Goal: Task Accomplishment & Management: Complete application form

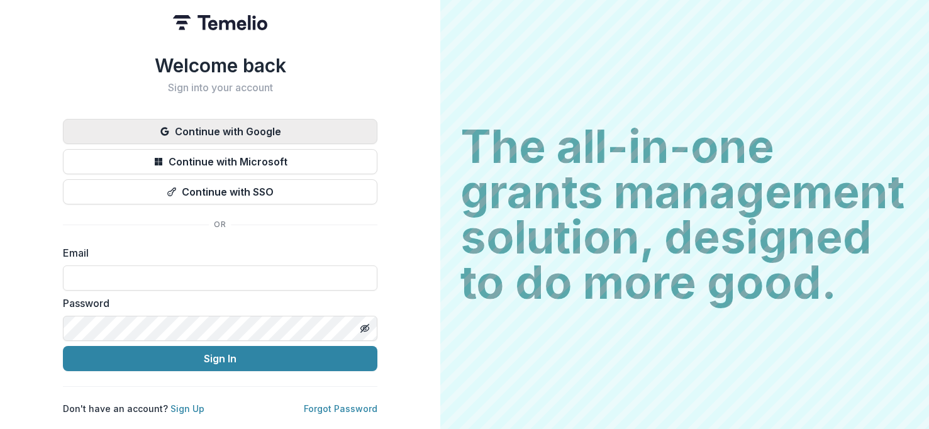
click at [209, 128] on button "Continue with Google" at bounding box center [220, 131] width 314 height 25
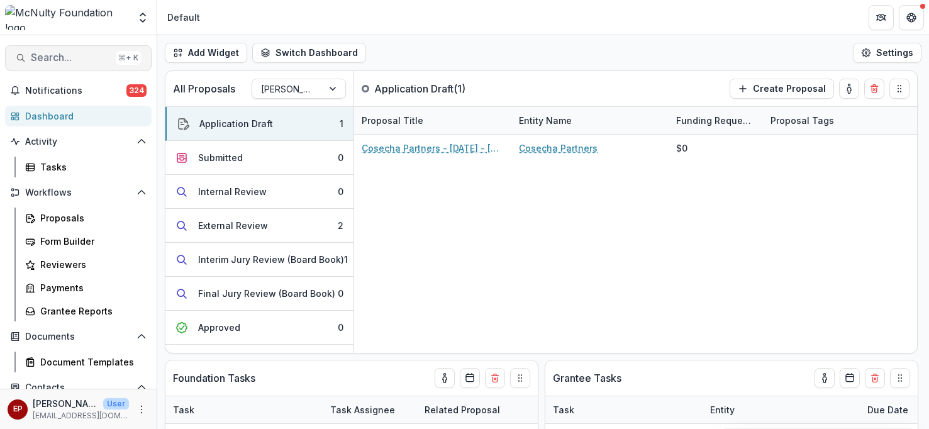
click at [76, 56] on span "Search..." at bounding box center [71, 58] width 80 height 12
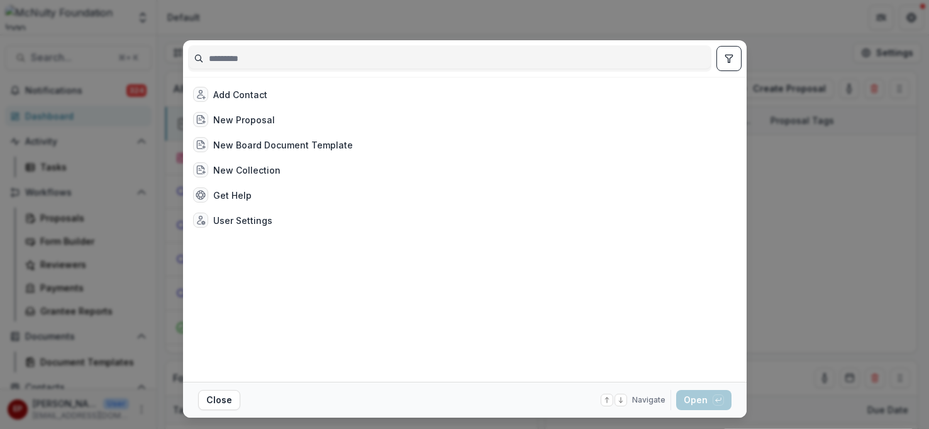
click at [847, 267] on div "Add Contact New Proposal New Board Document Template New Collection Get Help Us…" at bounding box center [464, 214] width 929 height 429
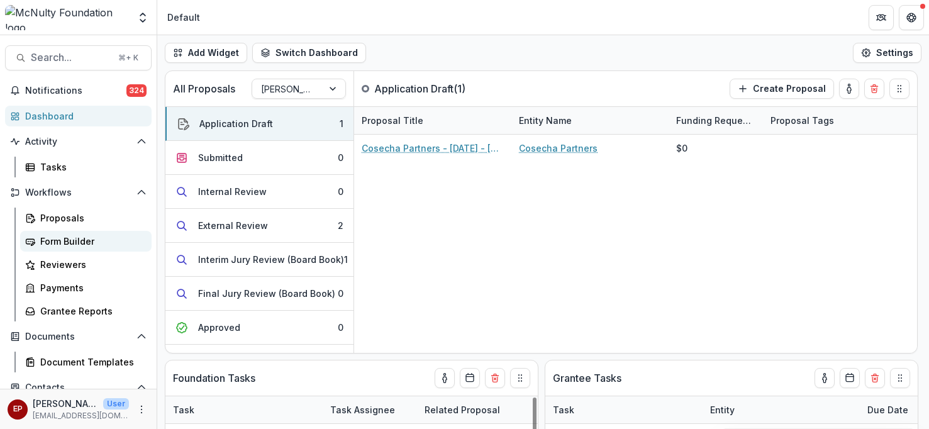
click at [96, 237] on div "Form Builder" at bounding box center [90, 241] width 101 height 13
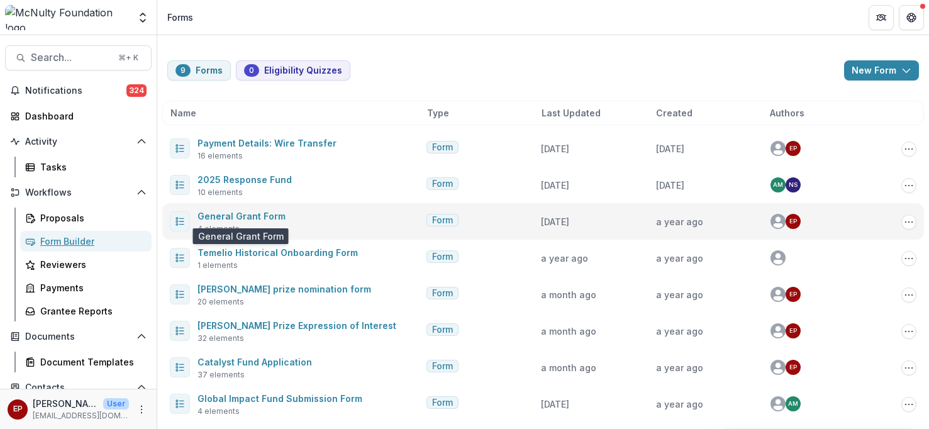
scroll to position [40, 0]
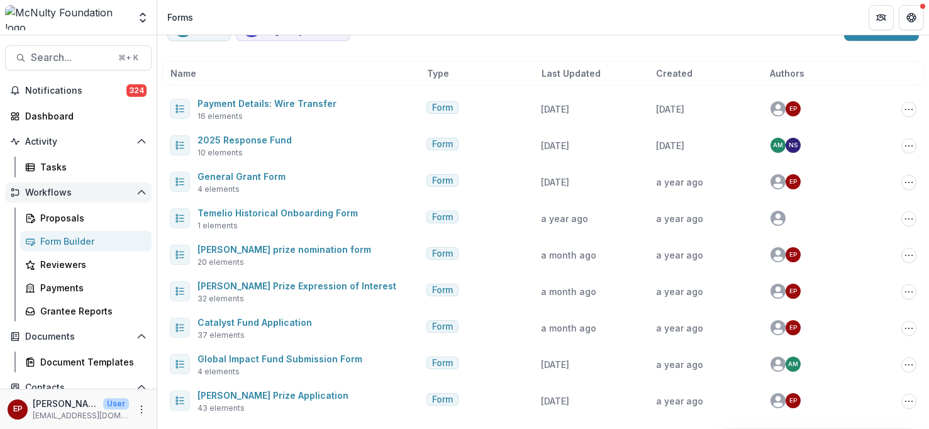
click at [52, 194] on span "Workflows" at bounding box center [78, 192] width 106 height 11
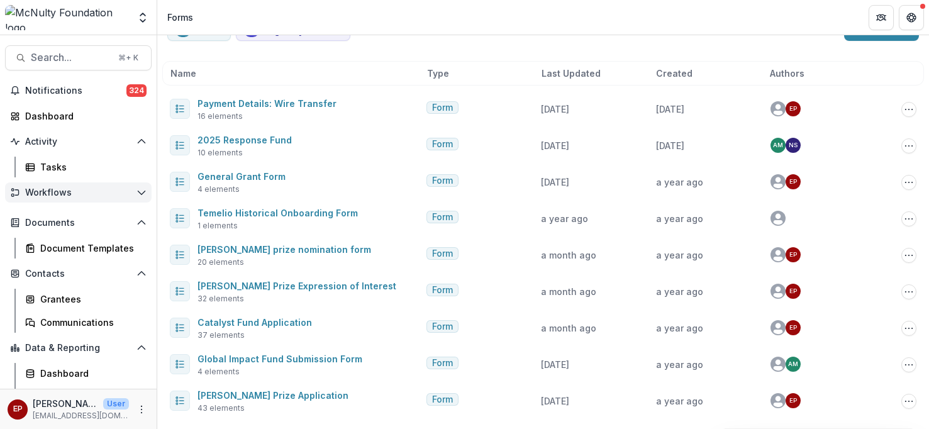
click at [52, 194] on span "Workflows" at bounding box center [78, 192] width 106 height 11
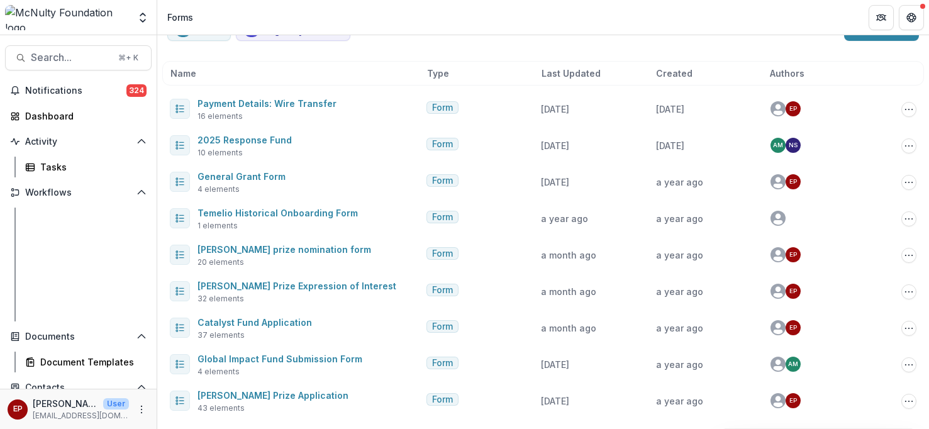
click at [57, 206] on div "Workflows Proposals Form Builder Reviewers Payments Grantee Reports" at bounding box center [78, 251] width 157 height 139
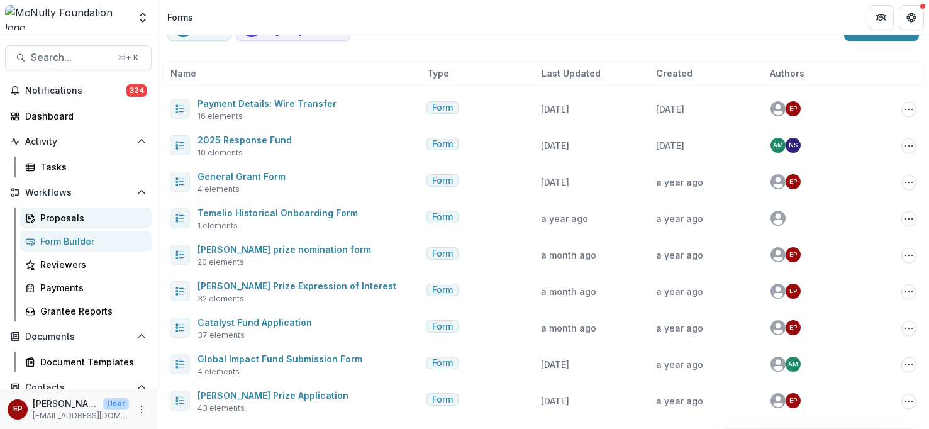
click at [57, 217] on div "Proposals" at bounding box center [90, 217] width 101 height 13
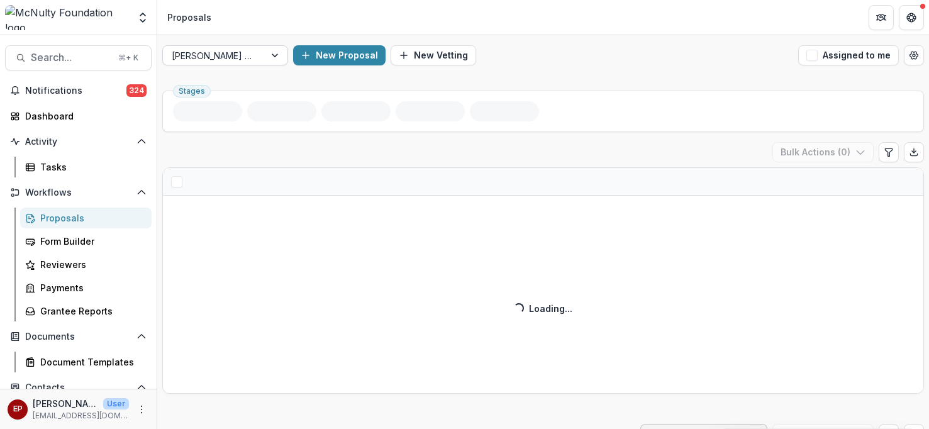
click at [265, 64] on div at bounding box center [276, 55] width 23 height 19
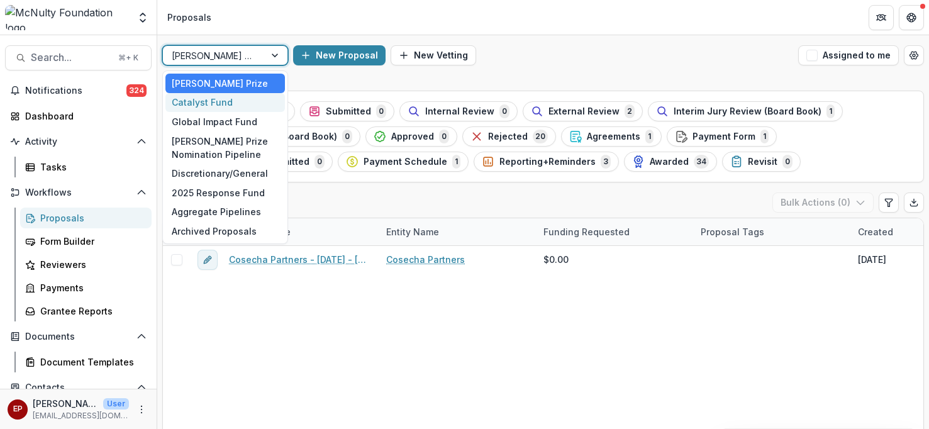
click at [260, 102] on div "Catalyst Fund" at bounding box center [224, 102] width 119 height 19
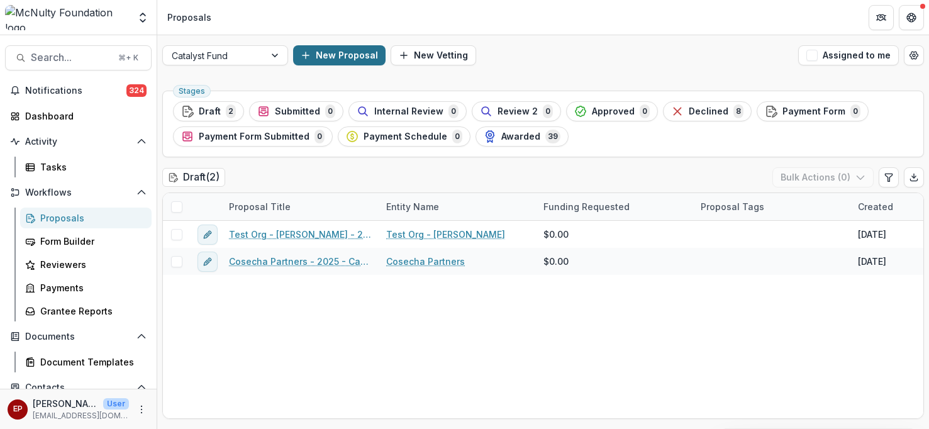
click at [338, 55] on button "New Proposal" at bounding box center [339, 55] width 92 height 20
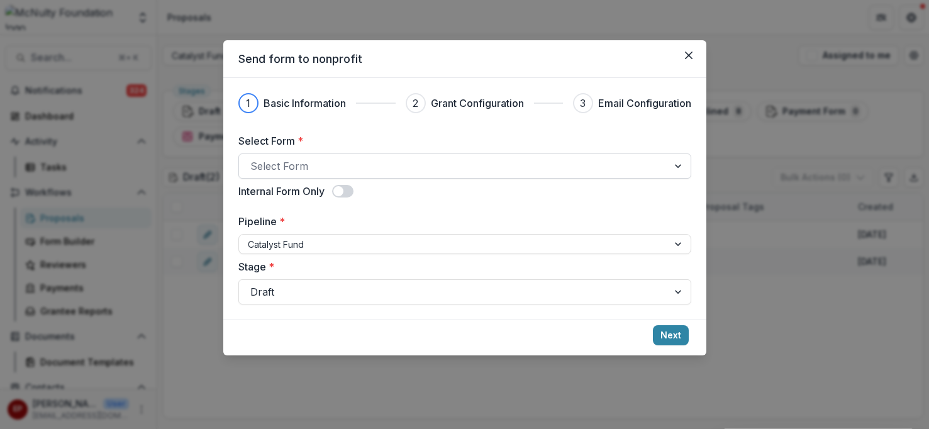
click at [303, 164] on div at bounding box center [453, 166] width 406 height 18
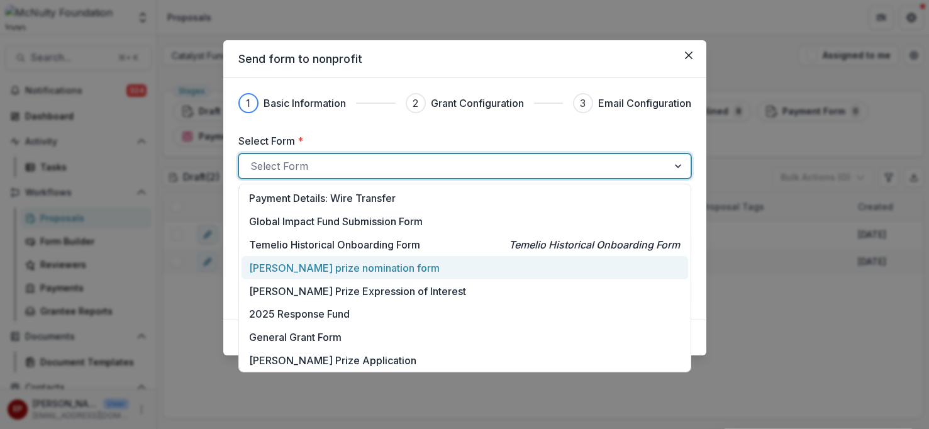
scroll to position [26, 0]
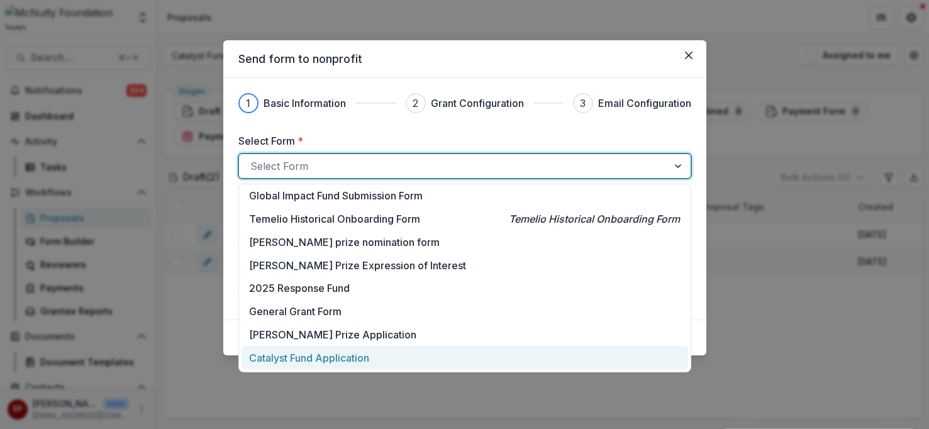
click at [322, 353] on p "Catalyst Fund Application" at bounding box center [309, 357] width 120 height 15
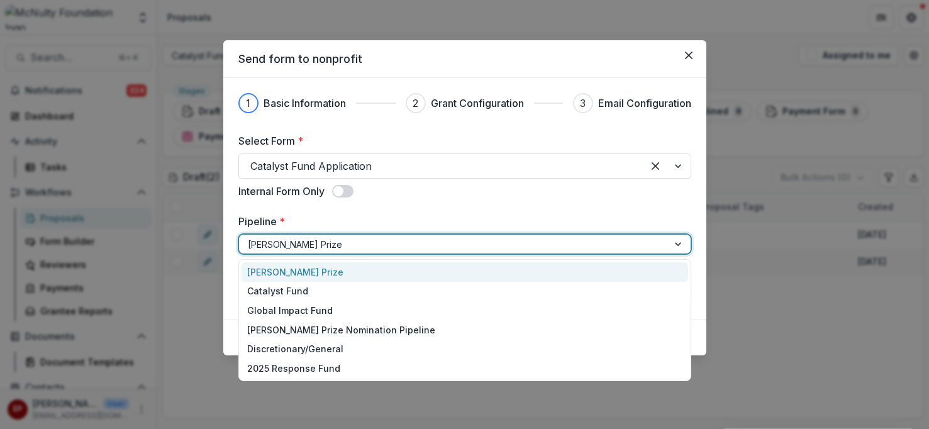
click at [322, 244] on div at bounding box center [453, 244] width 411 height 16
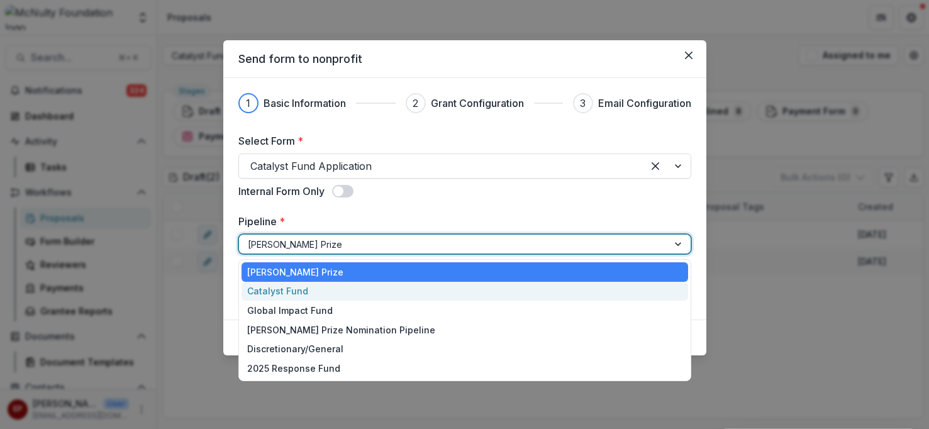
click at [321, 296] on div "Catalyst Fund" at bounding box center [465, 291] width 447 height 19
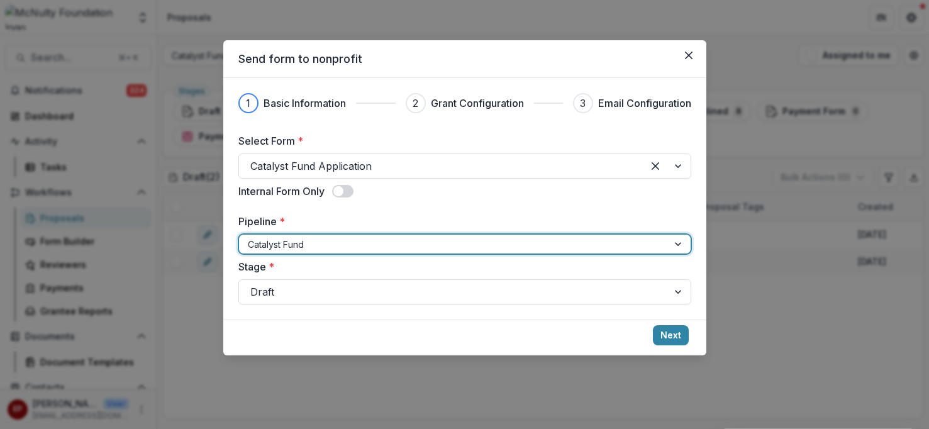
click at [321, 296] on div at bounding box center [453, 292] width 406 height 18
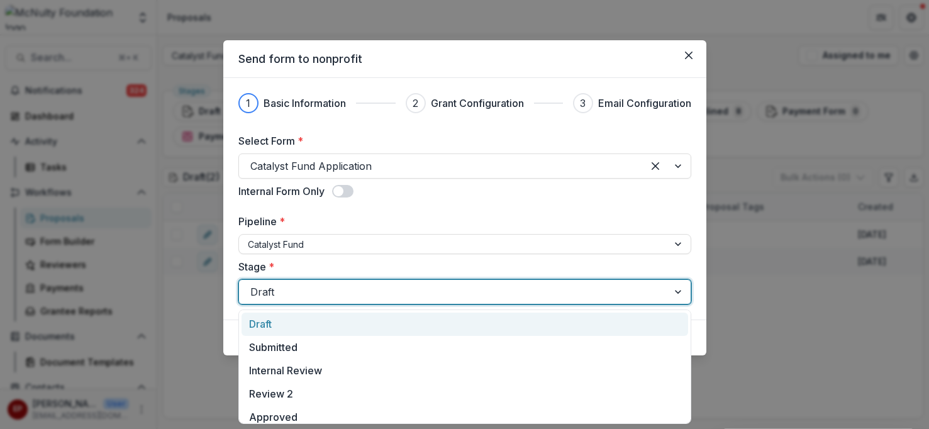
click at [330, 325] on div "Draft" at bounding box center [465, 324] width 447 height 23
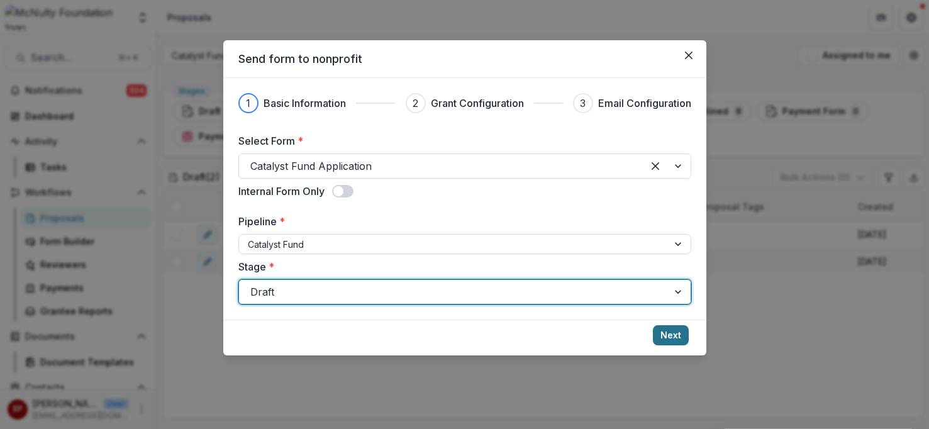
click at [676, 334] on button "Next" at bounding box center [671, 335] width 36 height 20
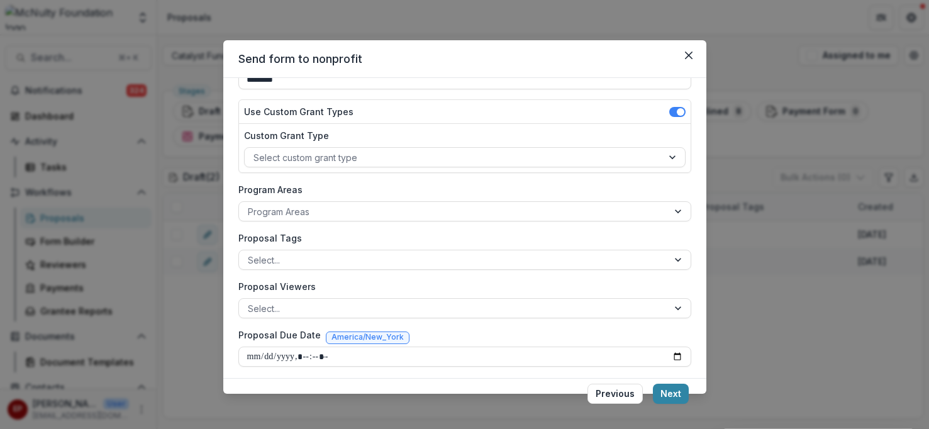
scroll to position [134, 0]
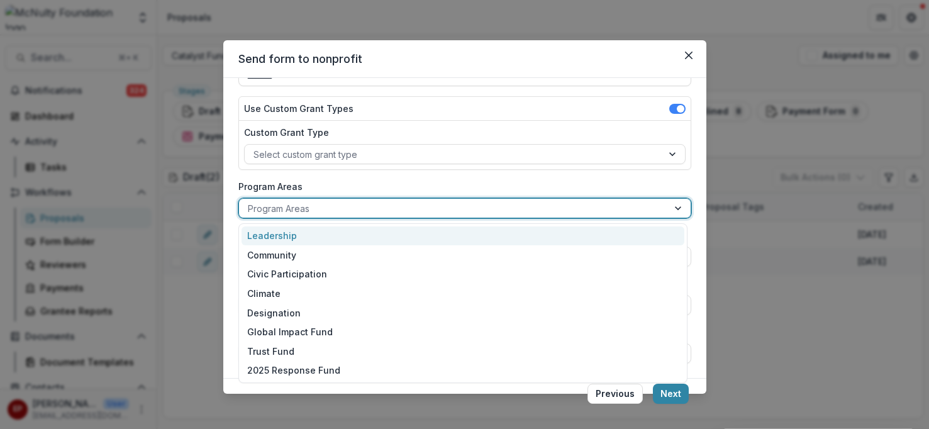
click at [294, 209] on div at bounding box center [453, 209] width 411 height 16
click at [303, 231] on div "Leadership" at bounding box center [463, 235] width 443 height 19
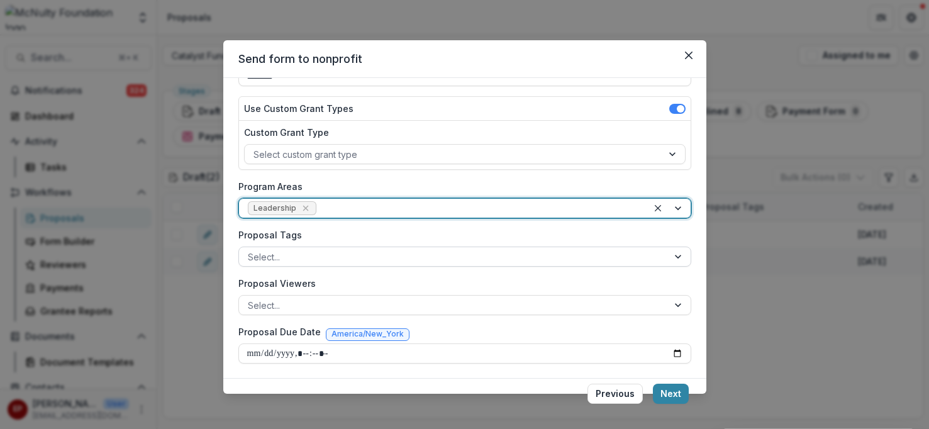
click at [308, 261] on div at bounding box center [453, 257] width 411 height 16
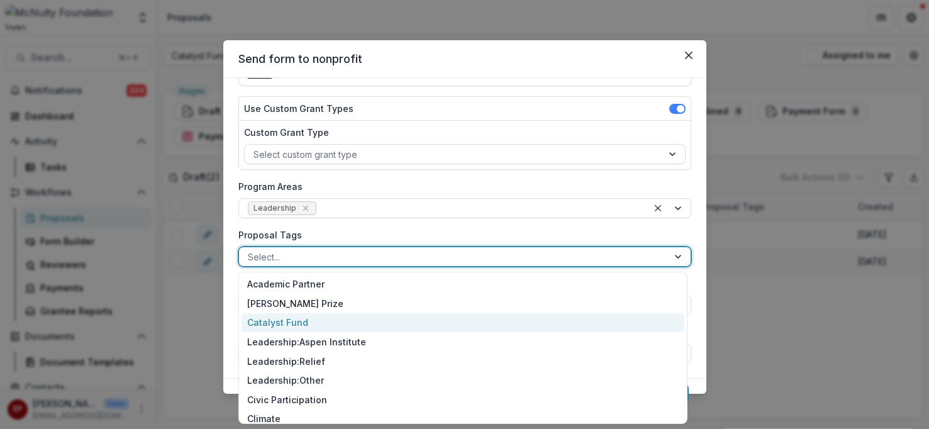
click at [313, 318] on div "Catalyst Fund" at bounding box center [463, 322] width 443 height 19
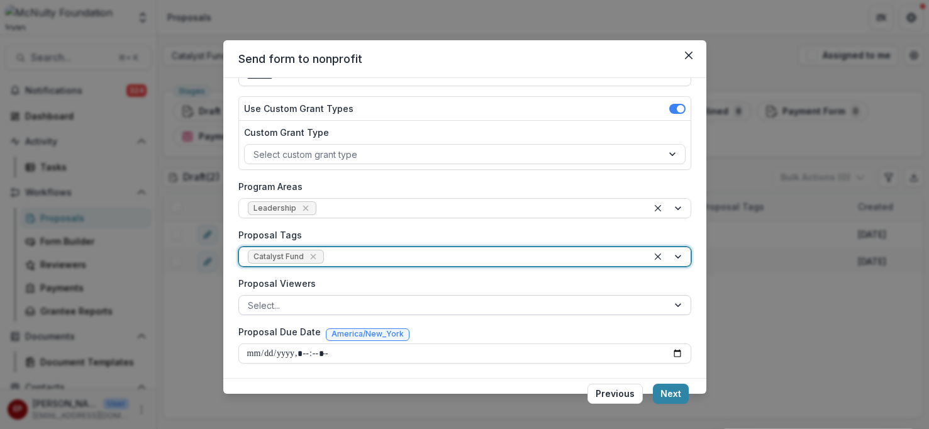
click at [314, 303] on div at bounding box center [453, 305] width 411 height 16
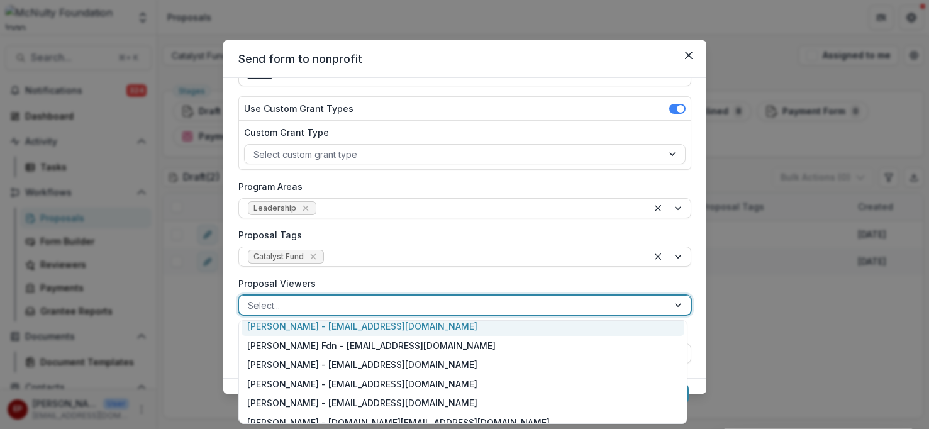
scroll to position [75, 0]
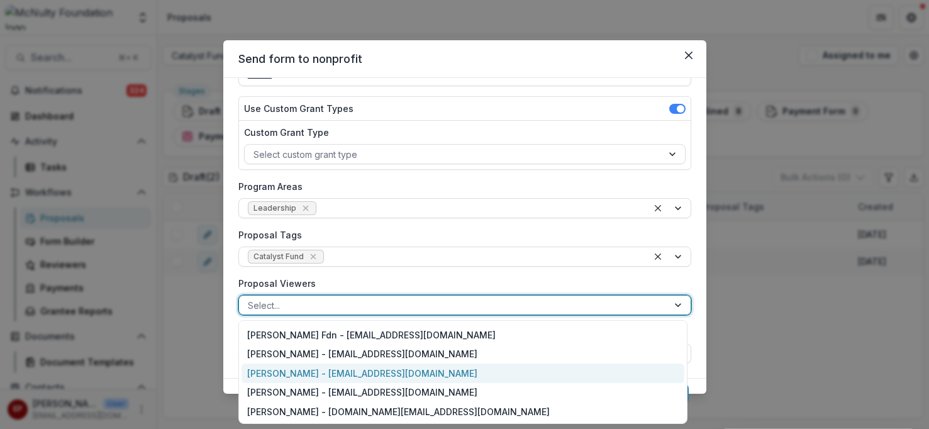
click at [321, 365] on div "esther park - epark@mcnultyfound.org" at bounding box center [463, 373] width 443 height 19
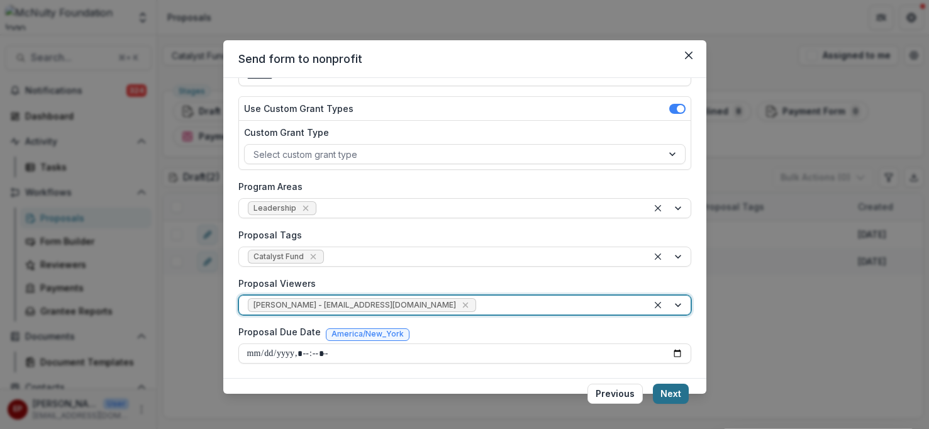
click at [673, 399] on button "Next" at bounding box center [671, 394] width 36 height 20
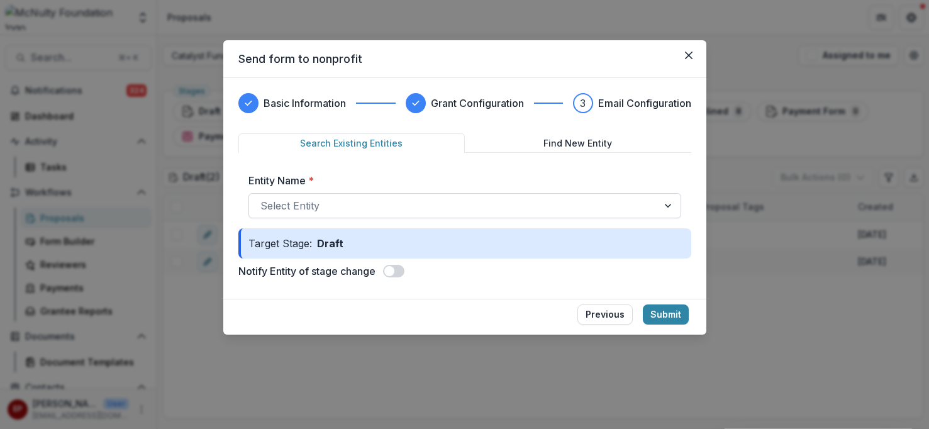
click at [474, 217] on div "Select Entity" at bounding box center [464, 205] width 433 height 25
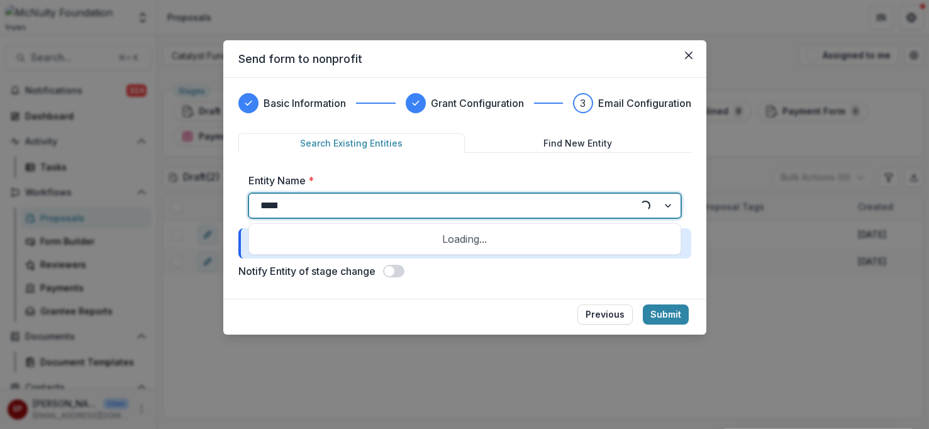
type input "******"
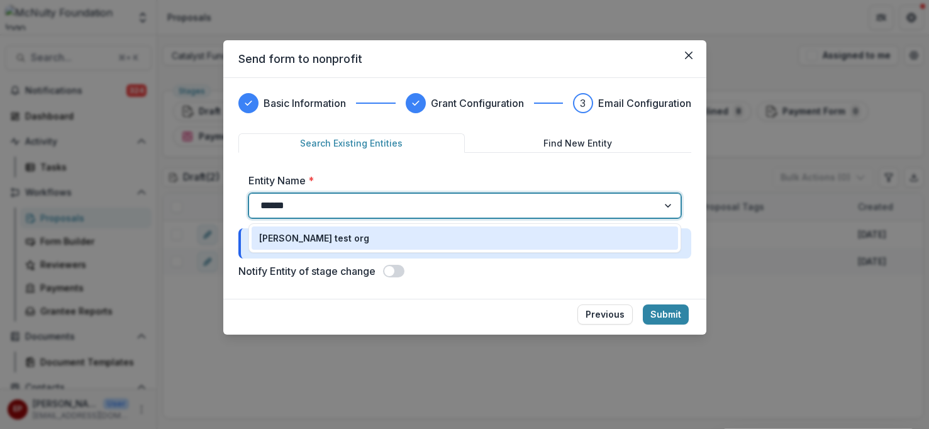
click at [382, 235] on div "esther test org" at bounding box center [464, 237] width 411 height 13
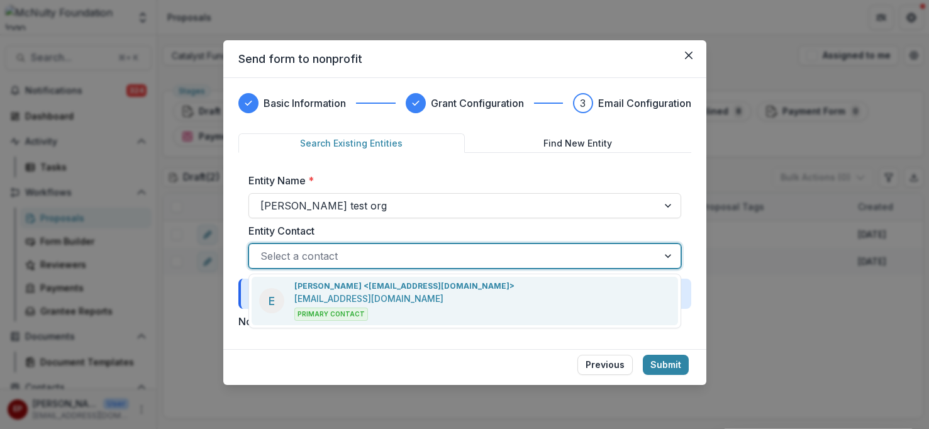
click at [540, 250] on div at bounding box center [453, 256] width 386 height 18
click at [514, 293] on div "E esther park <epark@mcnultyfound.org> epark@mcnultyfound.org Primary Contact" at bounding box center [465, 301] width 426 height 48
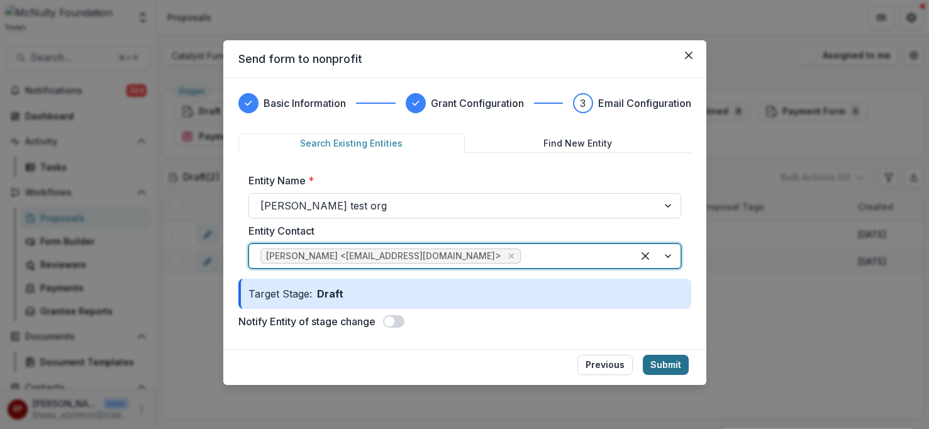
click at [668, 370] on button "Submit" at bounding box center [666, 365] width 46 height 20
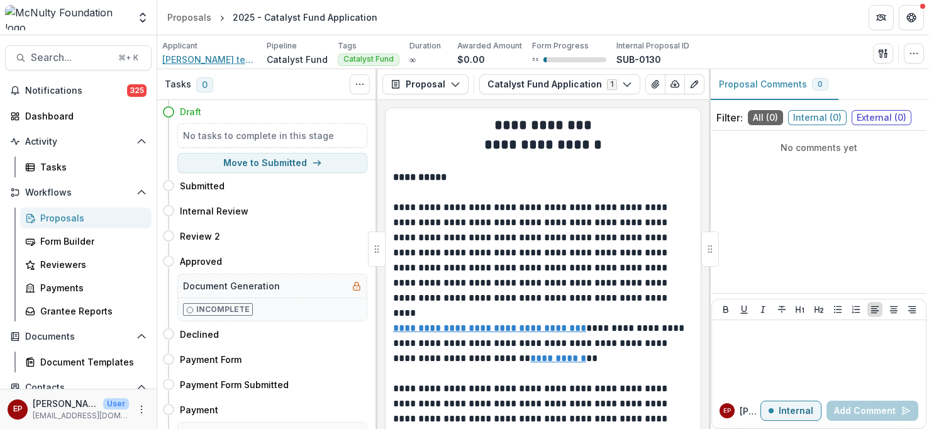
click at [212, 58] on span "esther test org" at bounding box center [209, 59] width 94 height 13
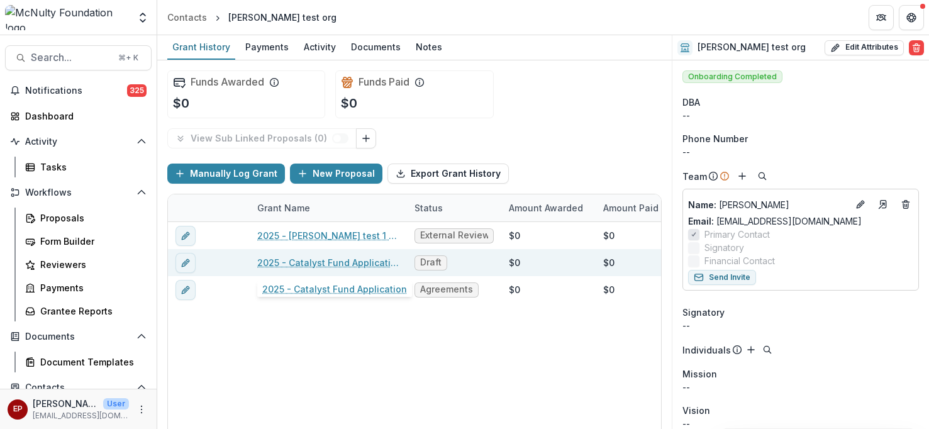
click at [320, 265] on link "2025 - Catalyst Fund Application" at bounding box center [328, 262] width 142 height 13
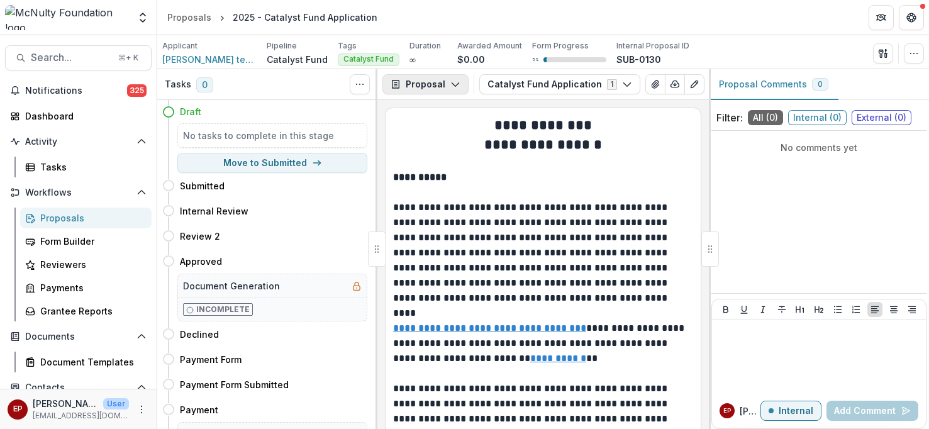
click at [423, 84] on button "Proposal" at bounding box center [425, 84] width 86 height 20
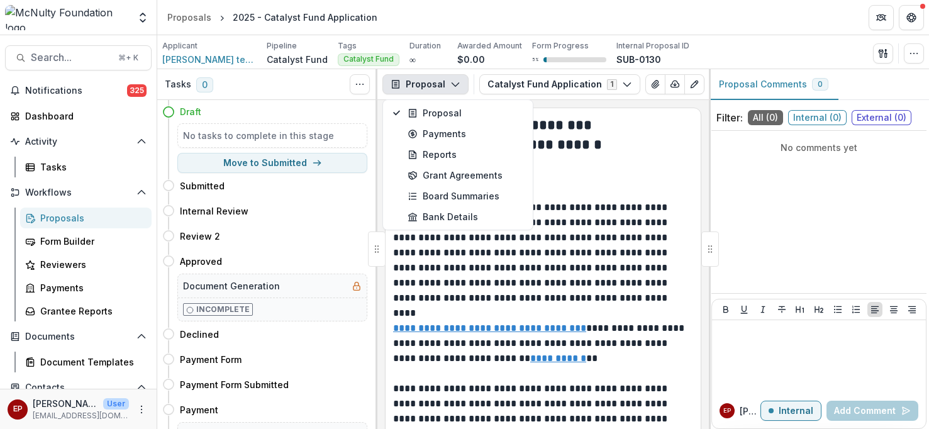
click at [435, 80] on button "Proposal" at bounding box center [425, 84] width 86 height 20
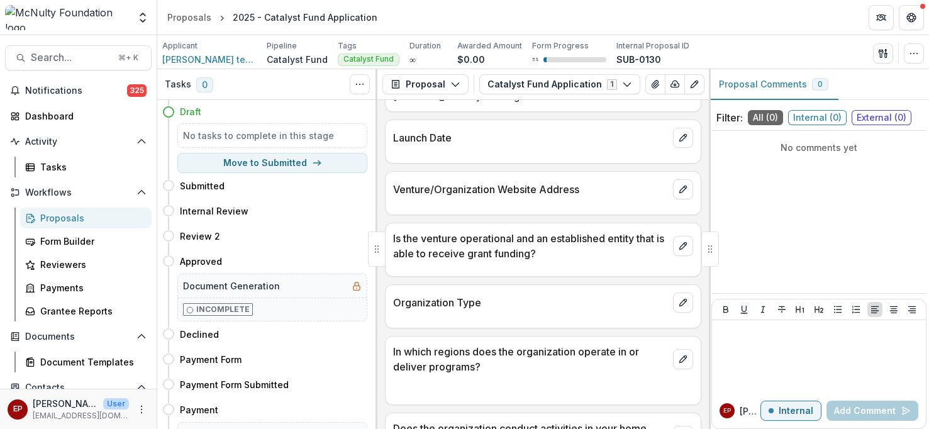
scroll to position [864, 0]
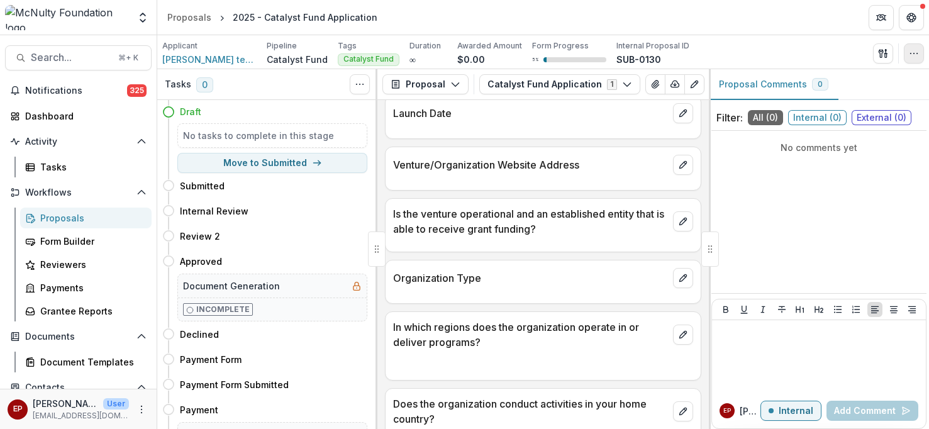
click at [908, 53] on button "button" at bounding box center [914, 53] width 20 height 20
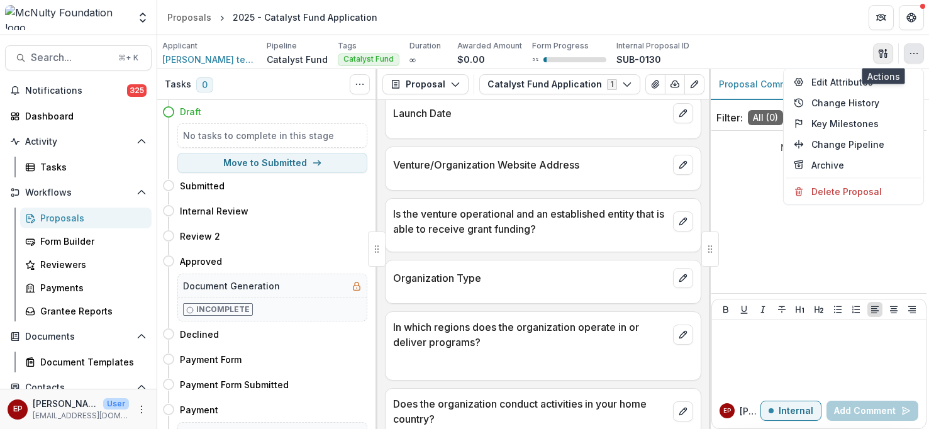
click at [877, 53] on button "button" at bounding box center [883, 53] width 20 height 20
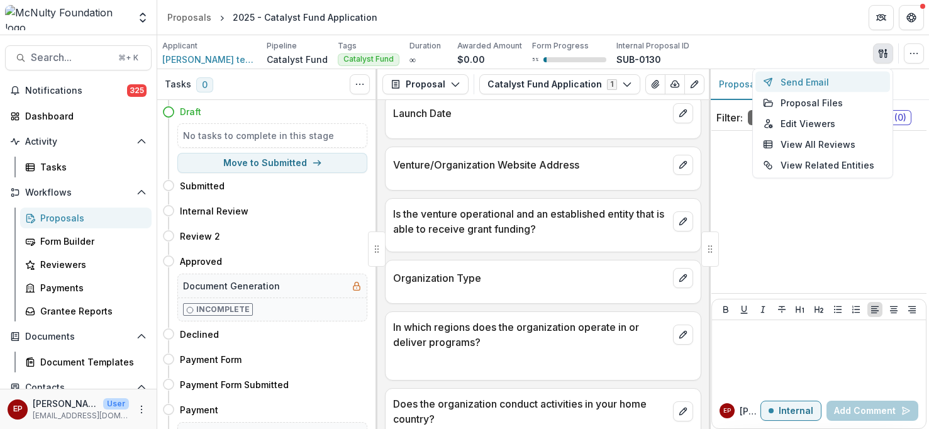
click at [826, 80] on button "Send Email" at bounding box center [822, 82] width 135 height 21
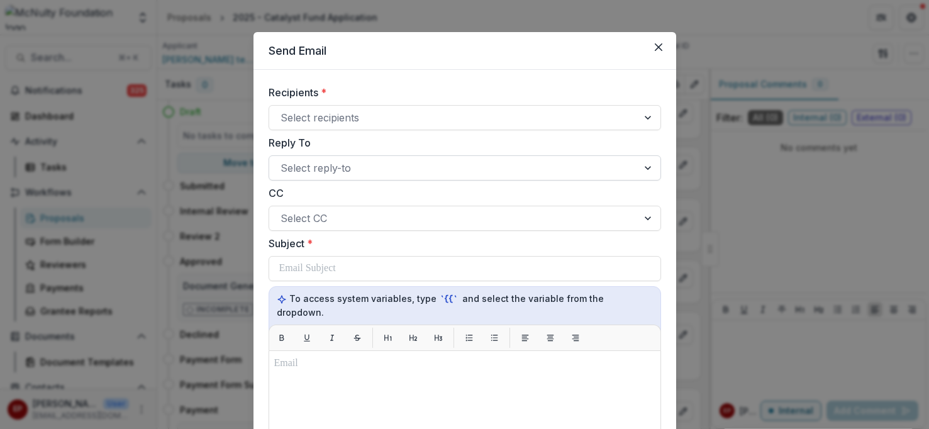
scroll to position [0, 0]
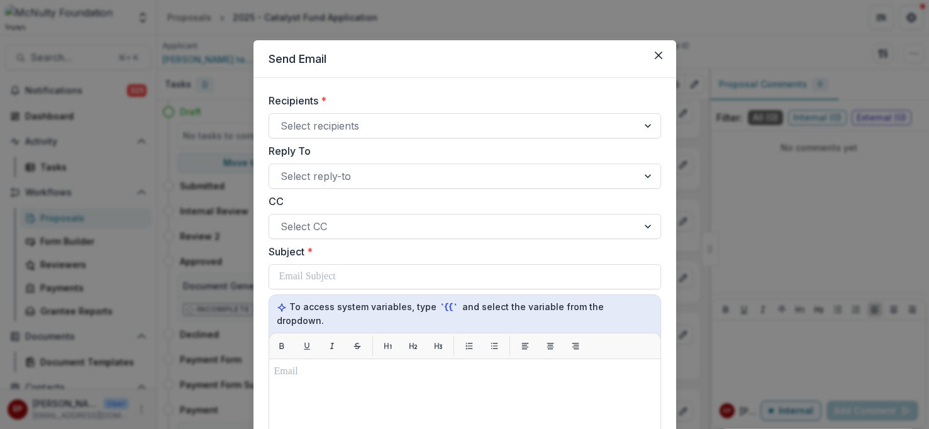
click at [621, 101] on label "Recipients *" at bounding box center [461, 100] width 385 height 15
click at [284, 118] on input "Recipients *" at bounding box center [282, 125] width 3 height 15
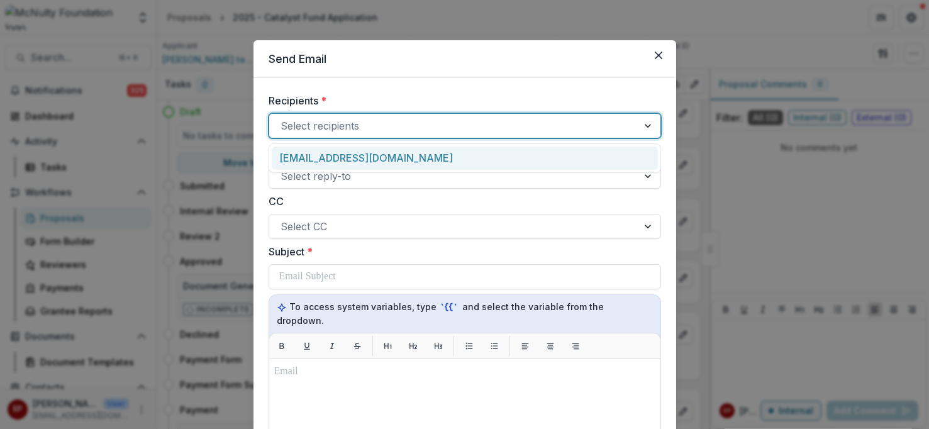
click at [614, 122] on div at bounding box center [454, 126] width 346 height 18
click at [567, 158] on div "[EMAIL_ADDRESS][DOMAIN_NAME]" at bounding box center [465, 158] width 386 height 23
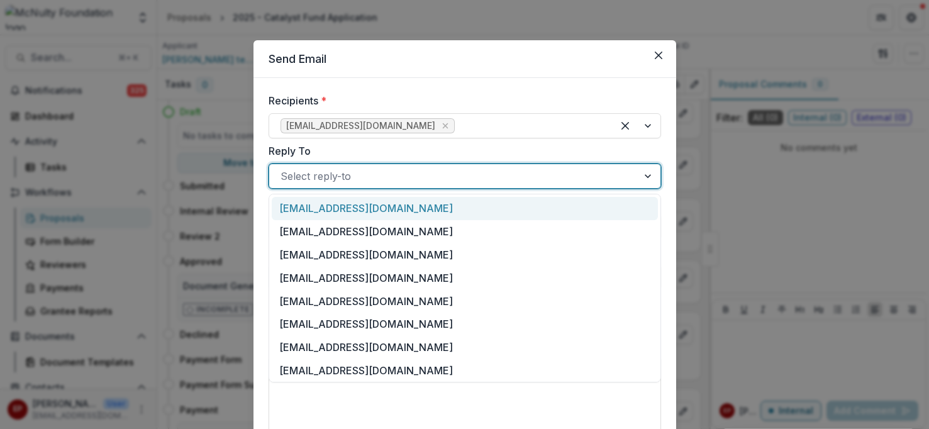
click at [553, 171] on div at bounding box center [454, 176] width 346 height 18
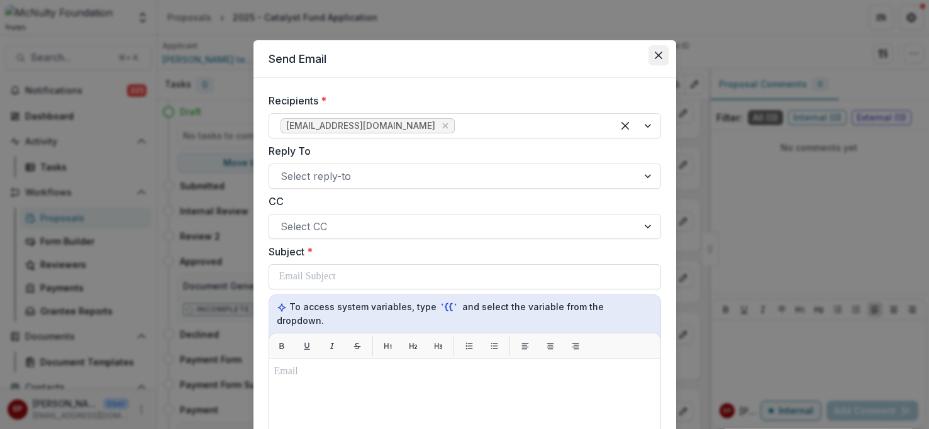
click at [656, 56] on icon "Close" at bounding box center [659, 56] width 8 height 8
